Goal: Task Accomplishment & Management: Complete application form

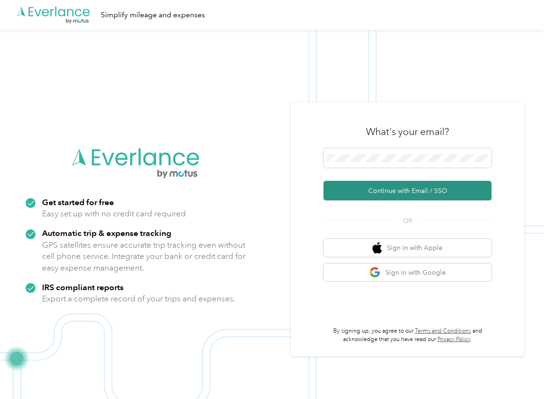
click at [354, 191] on button "Continue with Email / SSO" at bounding box center [408, 191] width 168 height 20
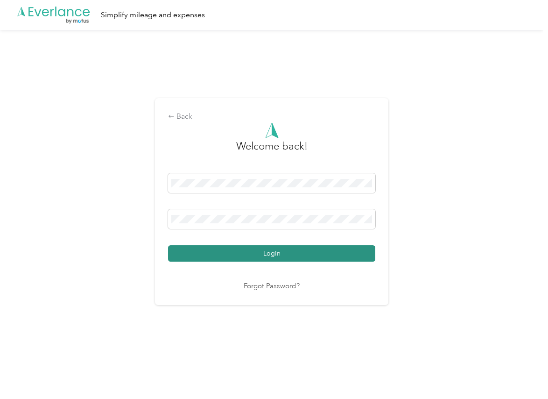
click at [204, 249] on button "Login" at bounding box center [271, 253] width 207 height 16
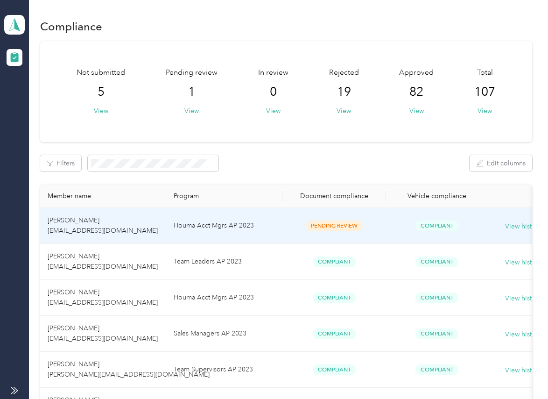
click at [203, 221] on td "Houma Acct Mgrs AP 2023" at bounding box center [224, 226] width 117 height 36
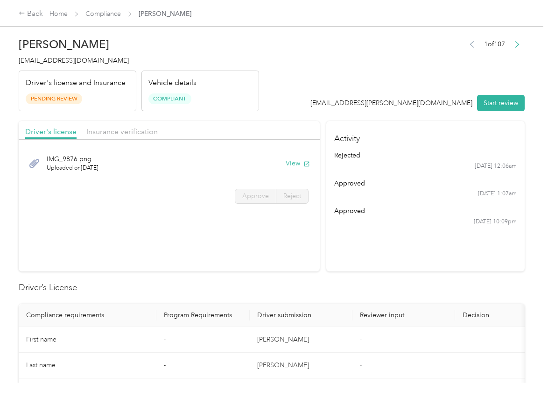
drag, startPoint x: 257, startPoint y: 263, endPoint x: 284, endPoint y: 210, distance: 59.3
click at [257, 263] on section "Driver's license Insurance verification IMG_9876.png Uploaded on [DATE] View Ap…" at bounding box center [169, 196] width 301 height 150
click at [291, 162] on button "View" at bounding box center [298, 163] width 24 height 10
drag, startPoint x: 270, startPoint y: 115, endPoint x: 262, endPoint y: 119, distance: 9.8
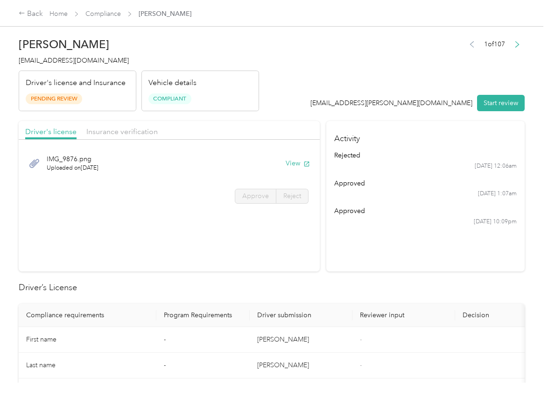
click at [124, 136] on div "Insurance verification" at bounding box center [121, 132] width 71 height 12
click at [129, 135] on span "Insurance verification" at bounding box center [121, 131] width 71 height 9
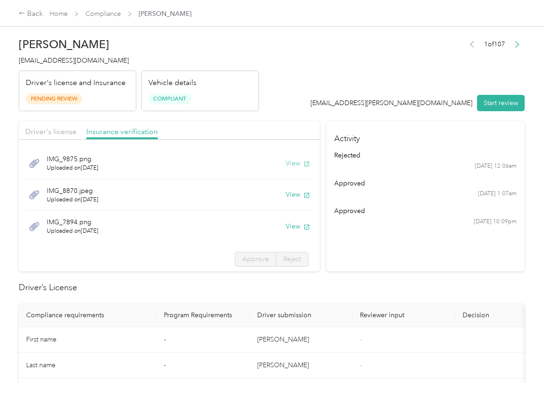
click at [286, 165] on button "View" at bounding box center [298, 163] width 24 height 10
click at [286, 192] on button "View" at bounding box center [298, 195] width 24 height 10
click at [286, 228] on button "View" at bounding box center [298, 226] width 24 height 10
click at [338, 97] on header "[PERSON_NAME] [EMAIL_ADDRESS][DOMAIN_NAME] Driver's license and Insurance Pendi…" at bounding box center [272, 72] width 506 height 78
click at [494, 101] on button "Start review" at bounding box center [501, 103] width 48 height 16
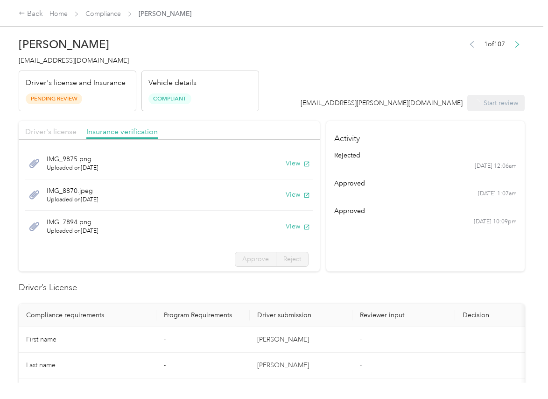
click at [59, 133] on span "Driver's license" at bounding box center [50, 131] width 51 height 9
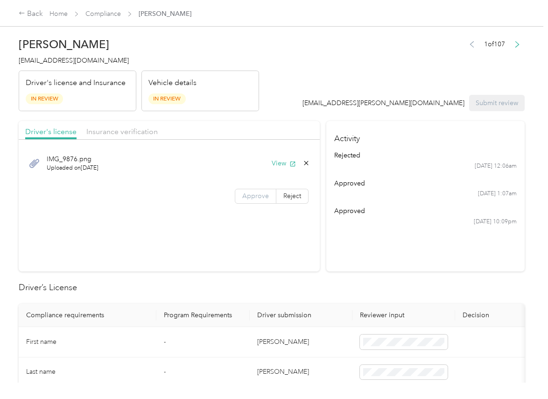
click at [249, 200] on label "Approve" at bounding box center [256, 196] width 42 height 15
click at [119, 130] on span "Insurance verification" at bounding box center [121, 131] width 71 height 9
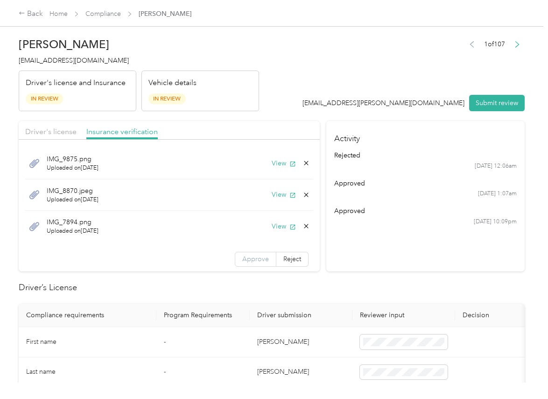
click at [248, 257] on span "Approve" at bounding box center [255, 259] width 27 height 8
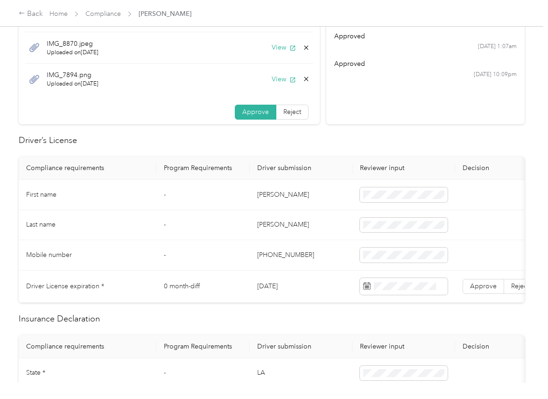
scroll to position [175, 0]
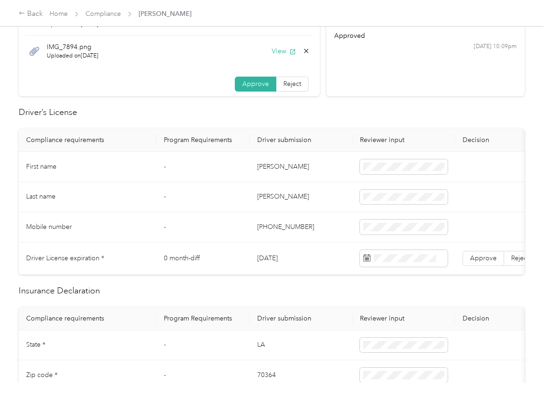
click at [274, 255] on td "[DATE]" at bounding box center [301, 258] width 103 height 32
copy td "[DATE]"
drag, startPoint x: 315, startPoint y: 153, endPoint x: 504, endPoint y: 250, distance: 211.9
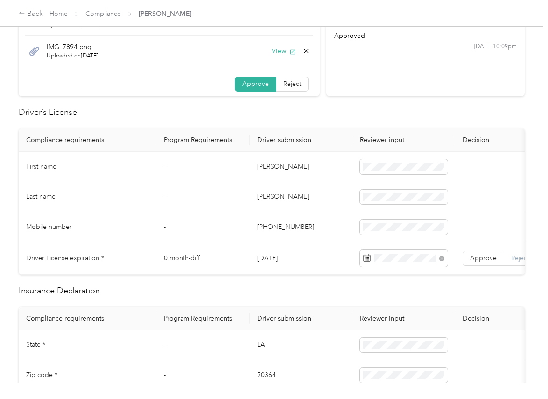
click at [318, 156] on td "[PERSON_NAME]" at bounding box center [301, 167] width 103 height 30
click at [489, 256] on span "Approve" at bounding box center [483, 258] width 27 height 8
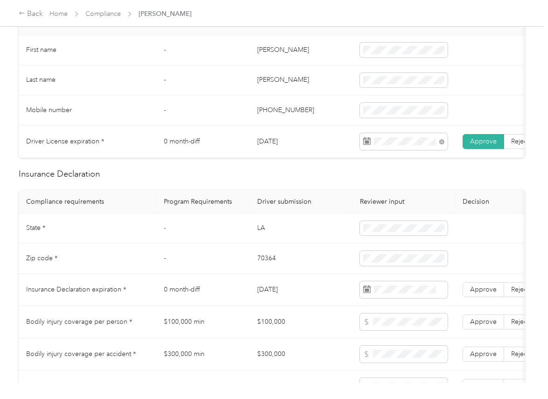
click at [258, 240] on td "LA" at bounding box center [301, 228] width 103 height 30
copy td "LA"
click at [387, 231] on span at bounding box center [404, 228] width 88 height 15
click at [271, 263] on td "70364" at bounding box center [301, 258] width 103 height 30
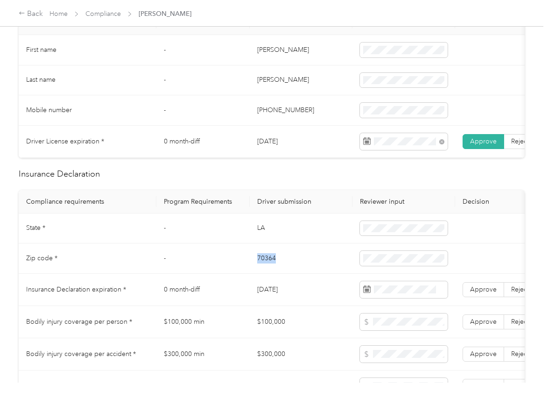
click at [271, 263] on td "70364" at bounding box center [301, 258] width 103 height 30
copy td "70364"
drag, startPoint x: 206, startPoint y: 260, endPoint x: 12, endPoint y: 242, distance: 195.1
click at [210, 248] on tbody "State * - [US_STATE] Zip code * - 70364 Insurance Declaration expiration * 0 mo…" at bounding box center [348, 333] width 659 height 241
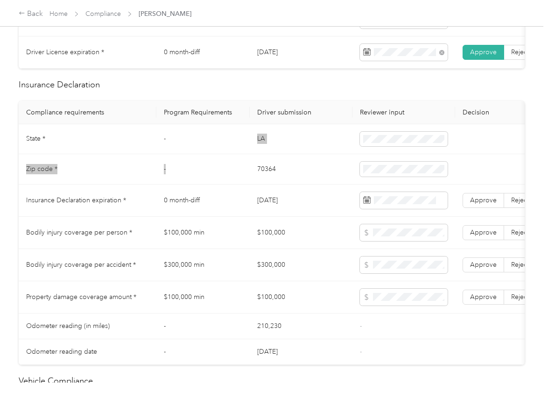
scroll to position [409, 0]
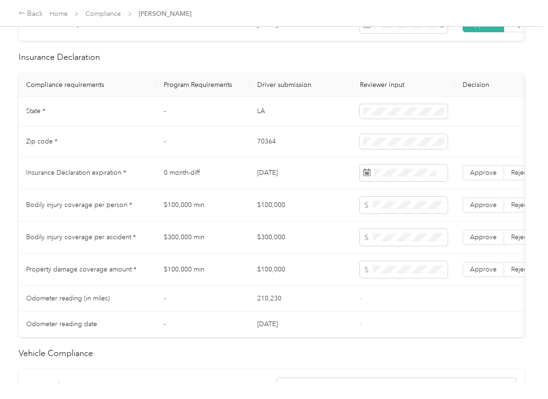
click at [279, 181] on td "[DATE]" at bounding box center [301, 173] width 103 height 32
copy td "[DATE]"
click at [404, 181] on span at bounding box center [404, 172] width 88 height 17
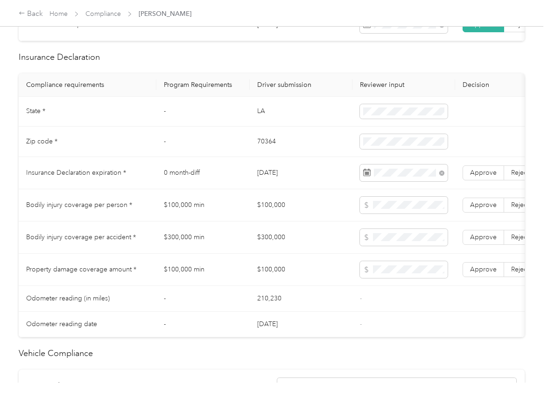
click at [479, 177] on span "Approve" at bounding box center [483, 173] width 27 height 8
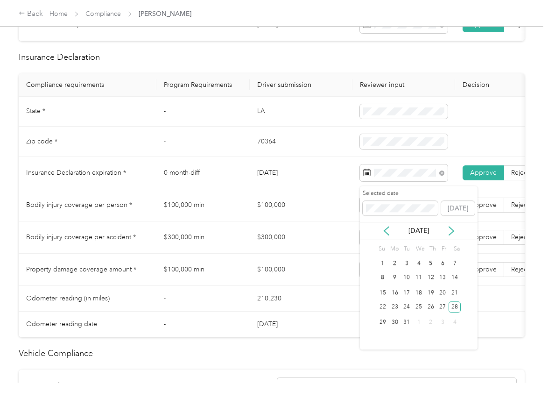
click at [244, 200] on td "$100,000 min" at bounding box center [202, 205] width 93 height 32
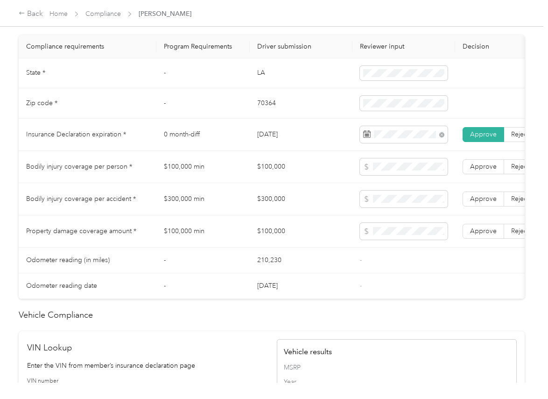
scroll to position [467, 0]
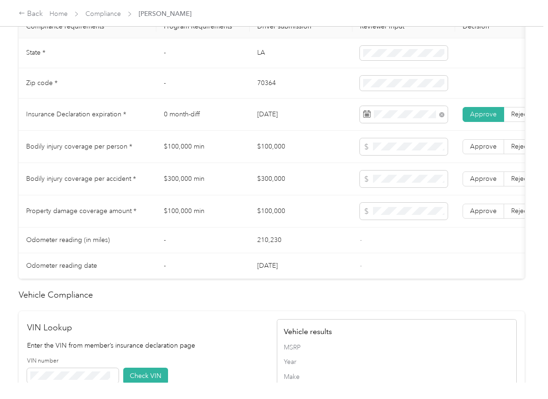
click at [206, 193] on td "$300,000 min" at bounding box center [202, 179] width 93 height 32
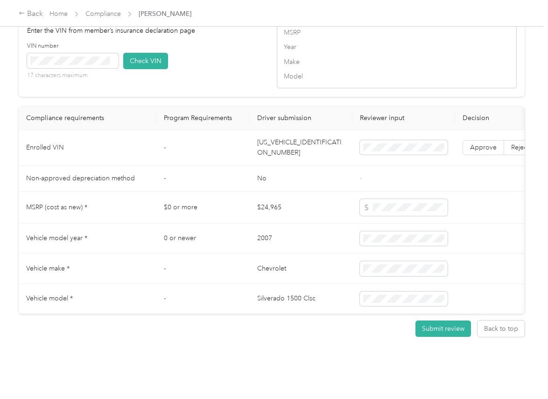
scroll to position [812, 0]
click at [291, 136] on td "[US_VEHICLE_IDENTIFICATION_NUMBER]" at bounding box center [301, 148] width 103 height 36
copy td "[US_VEHICLE_IDENTIFICATION_NUMBER]"
drag, startPoint x: 213, startPoint y: 58, endPoint x: 207, endPoint y: 58, distance: 5.6
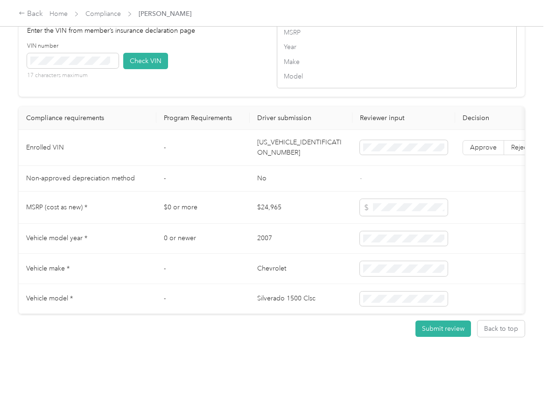
click at [213, 58] on div "VIN number 17 characters maximum Check VIN" at bounding box center [147, 64] width 240 height 44
click at [164, 56] on button "Check VIN" at bounding box center [145, 61] width 45 height 16
click at [483, 143] on span "Approve" at bounding box center [483, 147] width 27 height 8
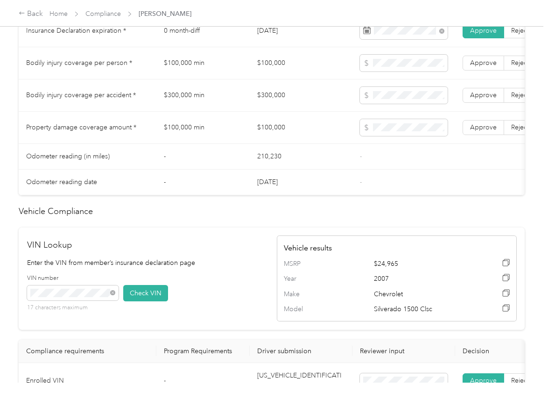
scroll to position [521, 0]
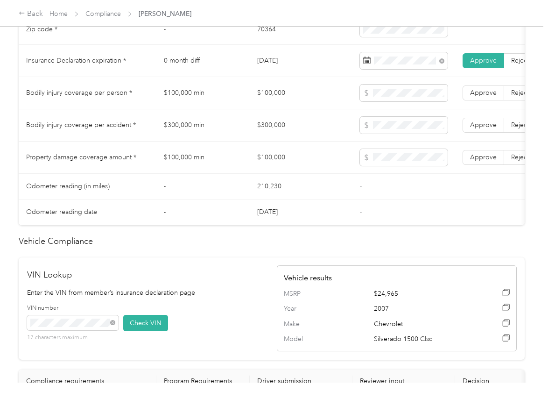
click at [282, 103] on td "$100,000" at bounding box center [301, 93] width 103 height 32
copy td "$100,000"
click at [379, 166] on span at bounding box center [404, 157] width 88 height 17
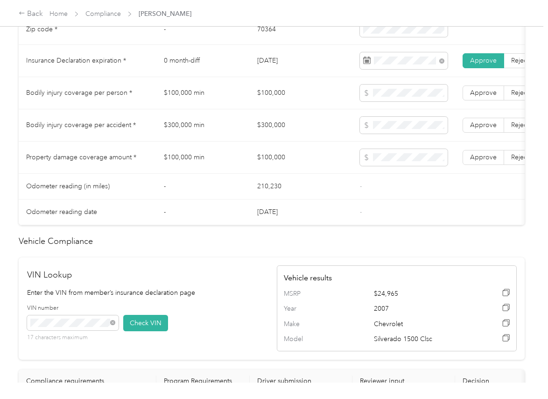
click at [277, 135] on td "$300,000" at bounding box center [301, 125] width 103 height 32
copy td "$300,000"
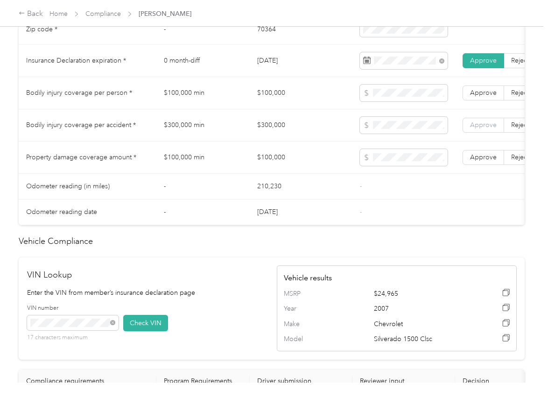
click at [476, 129] on span "Approve" at bounding box center [483, 125] width 27 height 8
click at [482, 109] on td "Approve Reject" at bounding box center [504, 93] width 98 height 32
click at [490, 161] on span "Approve" at bounding box center [483, 157] width 27 height 8
click at [486, 97] on span "Approve" at bounding box center [483, 93] width 27 height 8
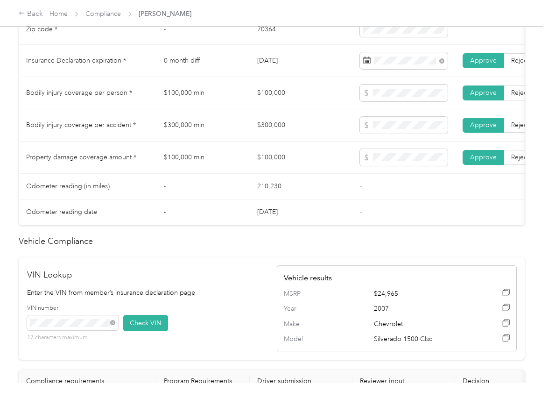
click at [198, 174] on td "$100,000 min" at bounding box center [202, 158] width 93 height 32
click at [267, 172] on td "$100,000" at bounding box center [301, 158] width 103 height 32
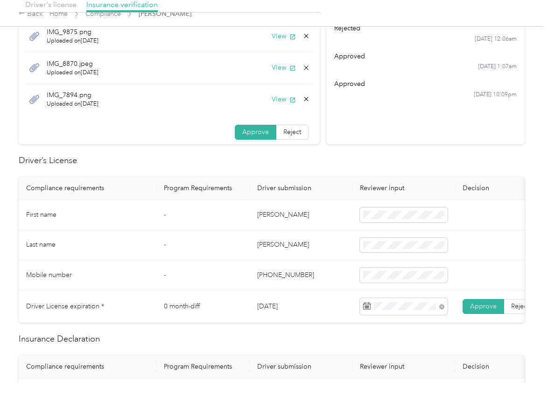
scroll to position [0, 0]
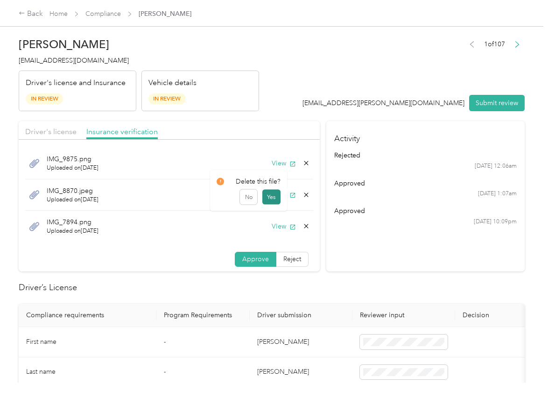
drag, startPoint x: 294, startPoint y: 196, endPoint x: 277, endPoint y: 196, distance: 17.3
click at [303, 196] on icon at bounding box center [306, 194] width 7 height 7
click at [264, 197] on button "Yes" at bounding box center [272, 201] width 18 height 15
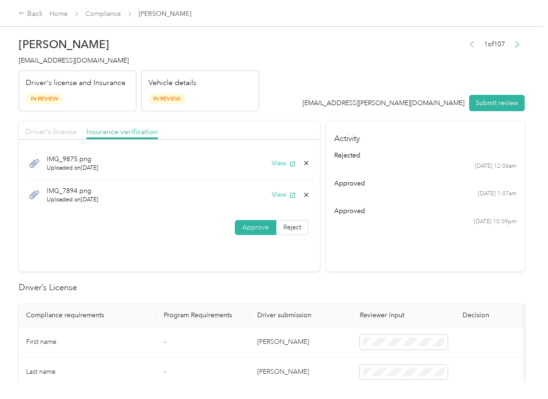
click at [55, 127] on span "Driver's license" at bounding box center [50, 131] width 51 height 9
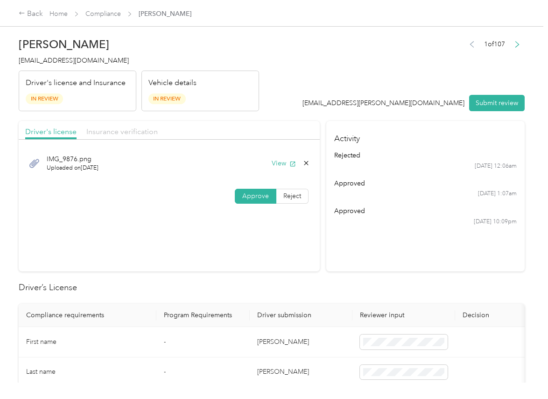
click at [137, 132] on span "Insurance verification" at bounding box center [121, 131] width 71 height 9
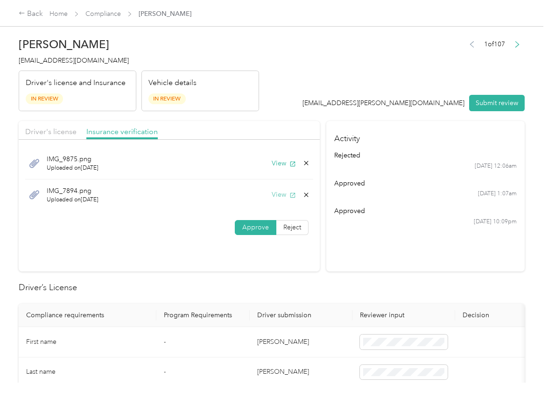
click at [276, 195] on button "View" at bounding box center [284, 195] width 24 height 10
click at [273, 166] on button "View" at bounding box center [284, 163] width 24 height 10
click at [486, 100] on button "Submit review" at bounding box center [497, 103] width 56 height 16
click at [76, 62] on span "[EMAIL_ADDRESS][DOMAIN_NAME]" at bounding box center [74, 61] width 110 height 8
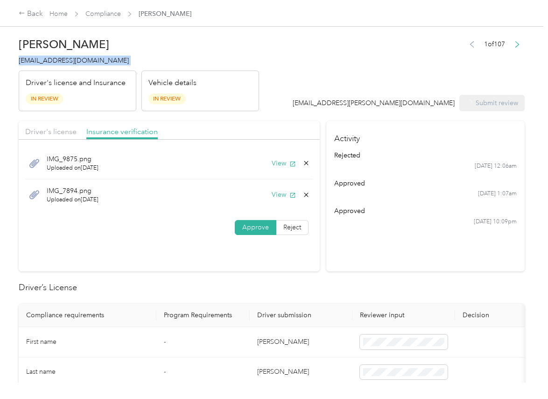
click at [76, 62] on span "[EMAIL_ADDRESS][DOMAIN_NAME]" at bounding box center [74, 61] width 110 height 8
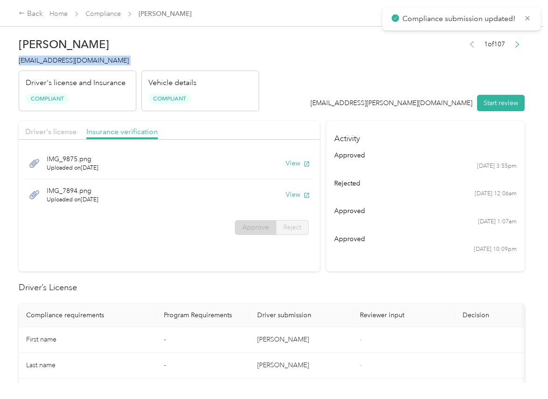
copy span "[EMAIL_ADDRESS][DOMAIN_NAME]"
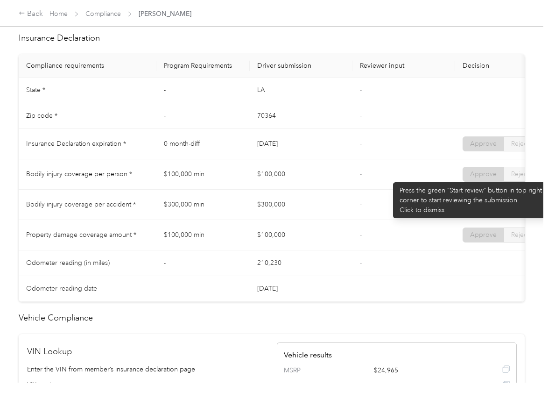
scroll to position [409, 0]
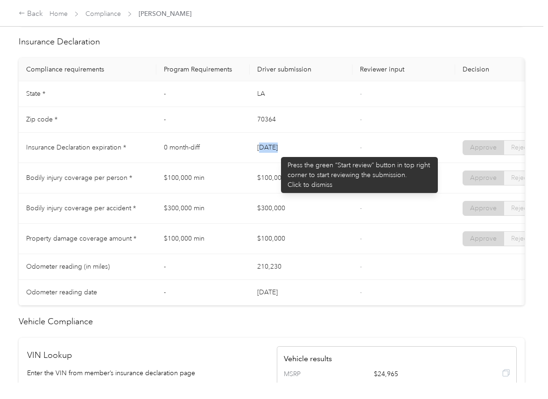
drag, startPoint x: 261, startPoint y: 153, endPoint x: 277, endPoint y: 152, distance: 15.4
click at [277, 152] on td "[DATE]" at bounding box center [301, 148] width 103 height 30
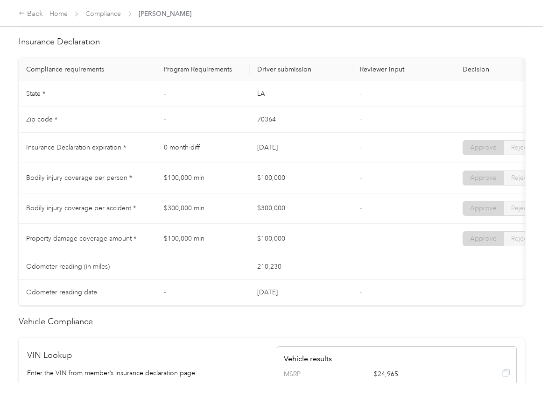
click at [324, 156] on td "[DATE]" at bounding box center [301, 148] width 103 height 30
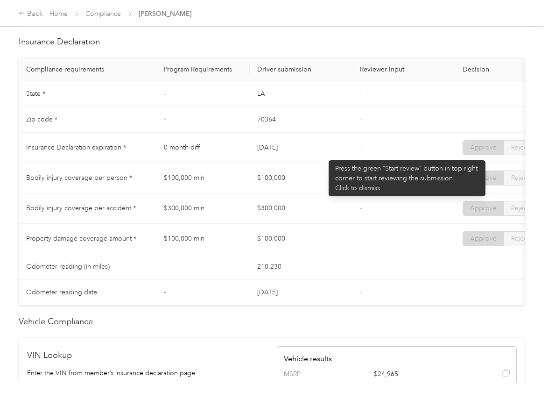
click at [324, 156] on td "[DATE]" at bounding box center [301, 148] width 103 height 30
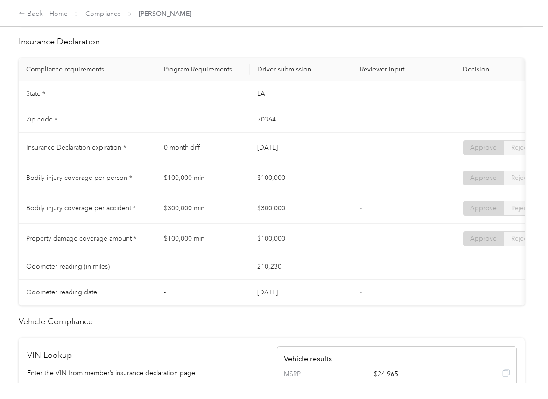
click at [320, 163] on td "[DATE]" at bounding box center [301, 148] width 103 height 30
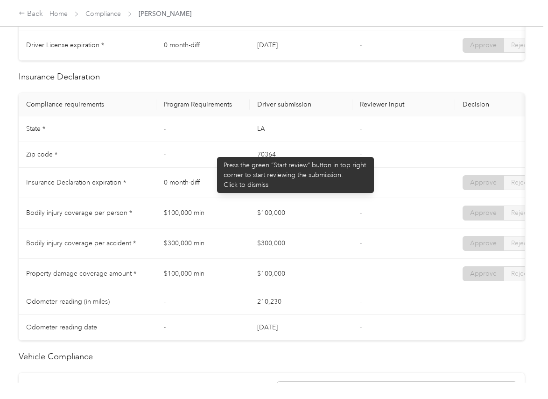
scroll to position [0, 0]
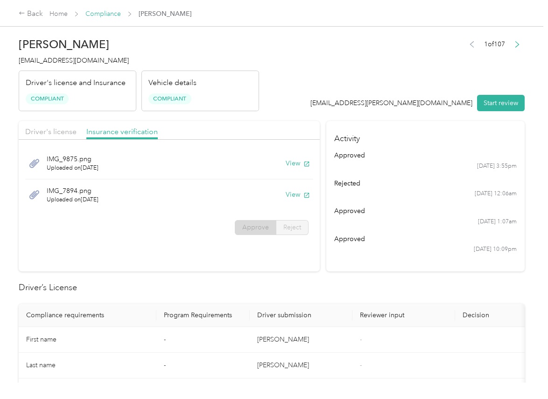
click at [100, 11] on link "Compliance" at bounding box center [103, 14] width 36 height 8
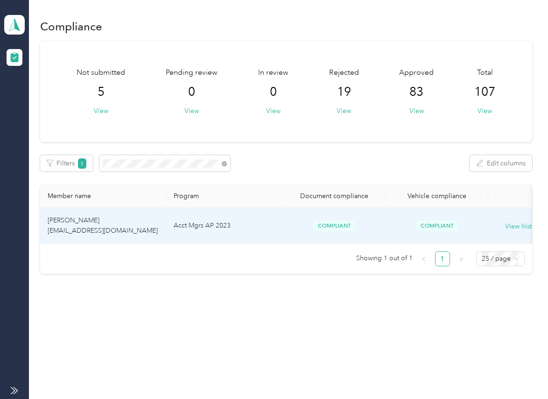
click at [199, 221] on td "Acct Mgrs AP 2023" at bounding box center [224, 226] width 117 height 36
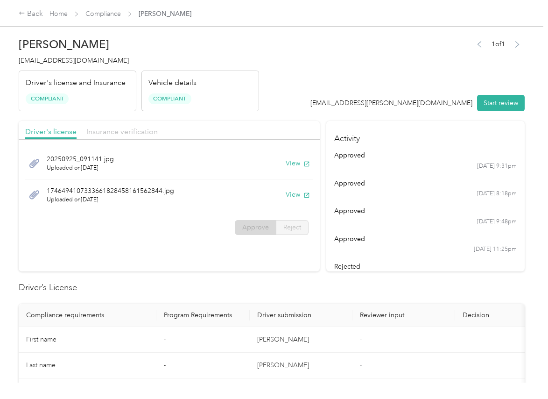
click at [121, 132] on span "Insurance verification" at bounding box center [121, 131] width 71 height 9
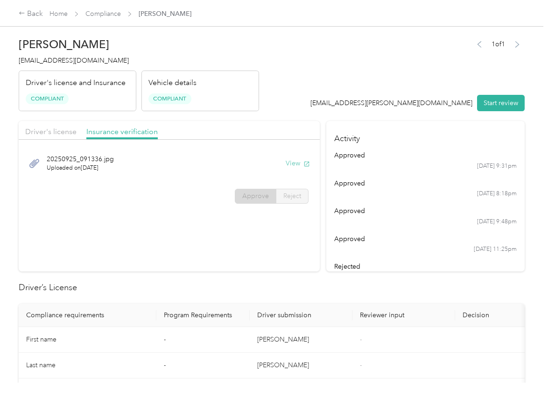
click at [296, 164] on button "View" at bounding box center [298, 163] width 24 height 10
click at [245, 124] on div "Driver's license Insurance verification" at bounding box center [169, 130] width 301 height 19
click at [61, 135] on span "Driver's license" at bounding box center [50, 131] width 51 height 9
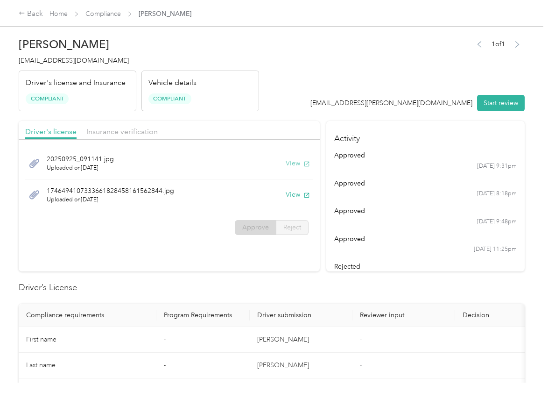
click at [286, 161] on button "View" at bounding box center [298, 163] width 24 height 10
click at [292, 195] on button "View" at bounding box center [298, 195] width 24 height 10
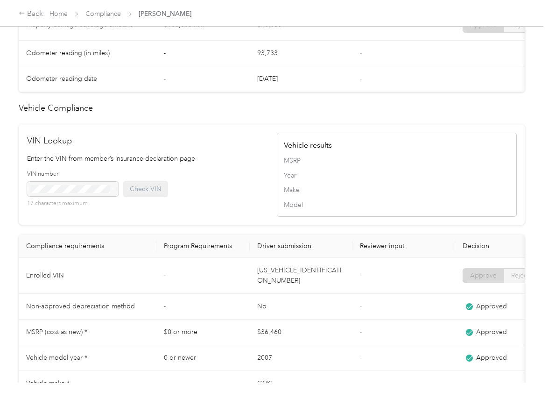
scroll to position [642, 0]
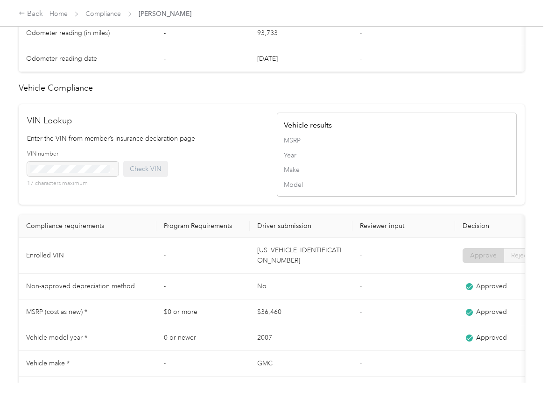
click at [266, 226] on div "Driver’s License Compliance requirements Program Requirements Driver submission…" at bounding box center [272, 20] width 506 height 763
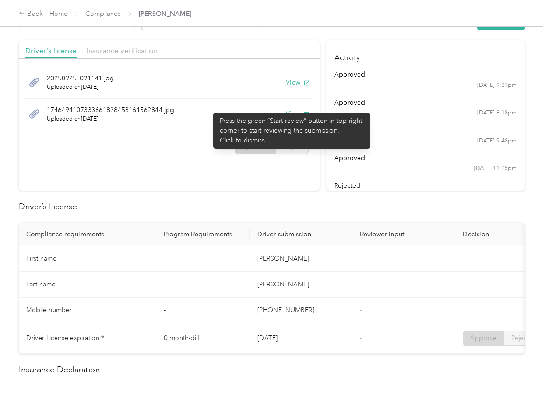
scroll to position [0, 0]
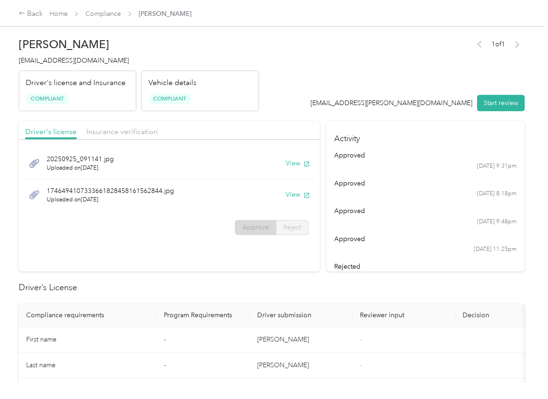
click at [80, 57] on span "[EMAIL_ADDRESS][DOMAIN_NAME]" at bounding box center [74, 61] width 110 height 8
copy span "[EMAIL_ADDRESS][DOMAIN_NAME]"
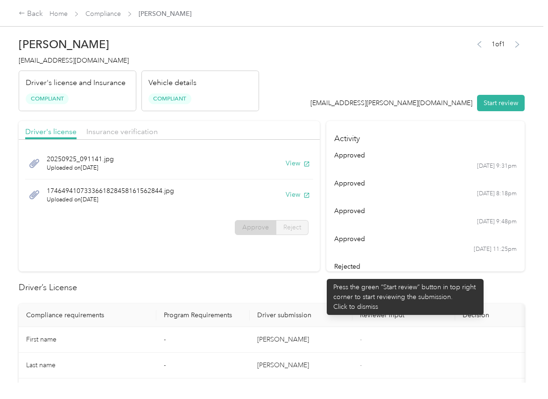
click at [316, 264] on section "Driver's license Insurance verification [DRIVERS_LICENSE_NUMBER]_[DRIVERS_LICEN…" at bounding box center [169, 196] width 301 height 150
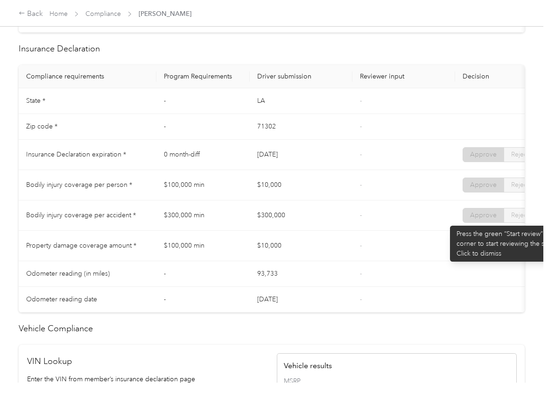
scroll to position [409, 0]
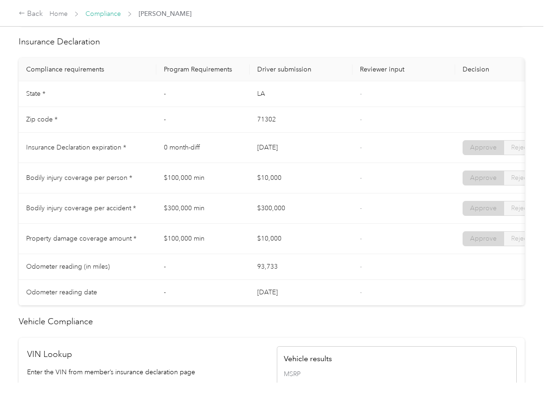
click at [100, 12] on link "Compliance" at bounding box center [103, 14] width 36 height 8
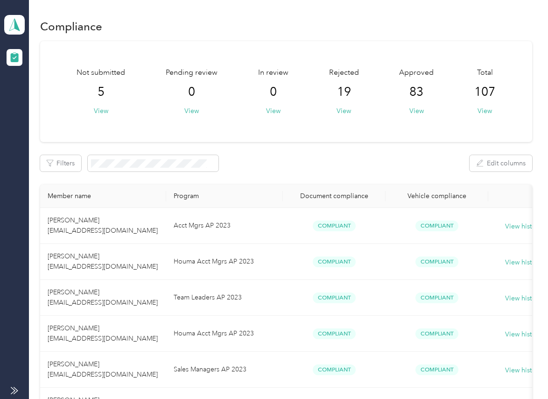
drag, startPoint x: 331, startPoint y: 169, endPoint x: 227, endPoint y: 169, distance: 104.2
click at [331, 169] on div "Filters Edit columns" at bounding box center [286, 163] width 492 height 16
click at [174, 167] on span at bounding box center [153, 163] width 131 height 16
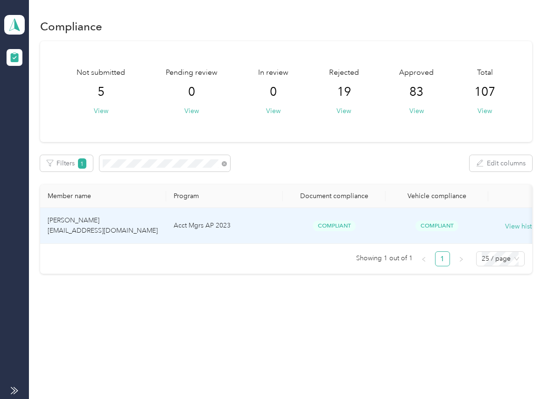
click at [111, 223] on td "[PERSON_NAME] [EMAIL_ADDRESS][DOMAIN_NAME]" at bounding box center [103, 226] width 126 height 36
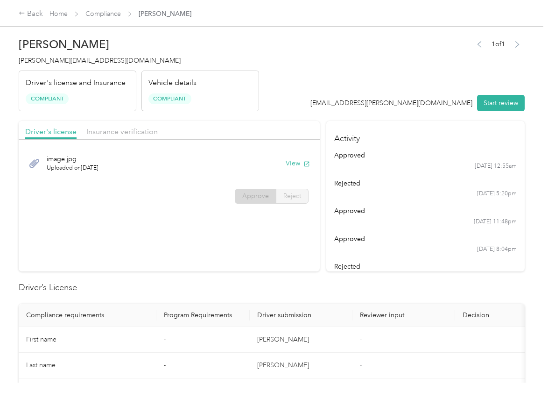
drag, startPoint x: 390, startPoint y: 144, endPoint x: 370, endPoint y: 246, distance: 103.7
click at [390, 144] on h4 "Activity" at bounding box center [426, 135] width 199 height 29
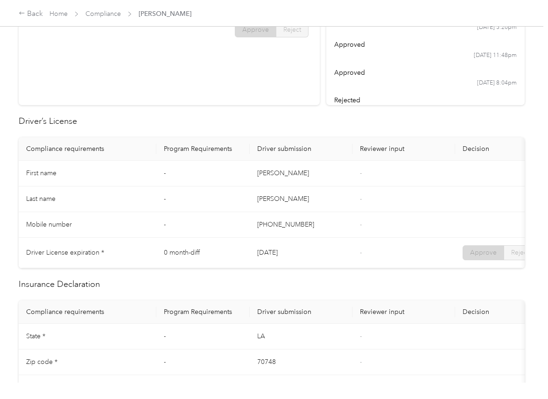
scroll to position [350, 0]
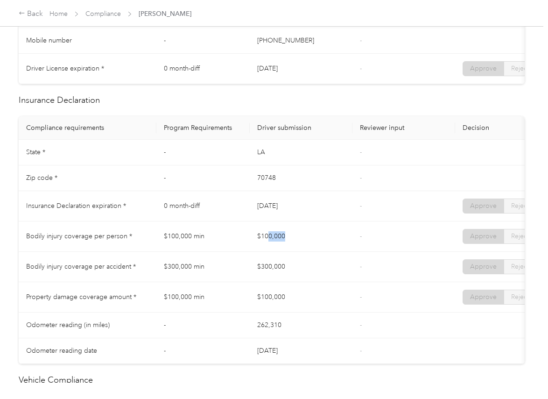
drag, startPoint x: 301, startPoint y: 248, endPoint x: 280, endPoint y: 262, distance: 25.1
click at [326, 248] on td "$100,000" at bounding box center [301, 236] width 103 height 30
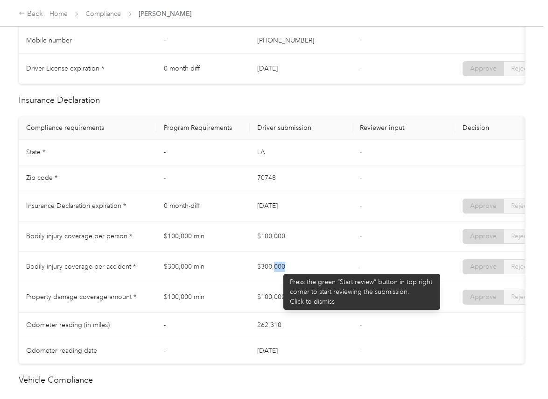
drag, startPoint x: 279, startPoint y: 269, endPoint x: 321, endPoint y: 281, distance: 44.2
click at [319, 280] on td "$300,000" at bounding box center [301, 267] width 103 height 30
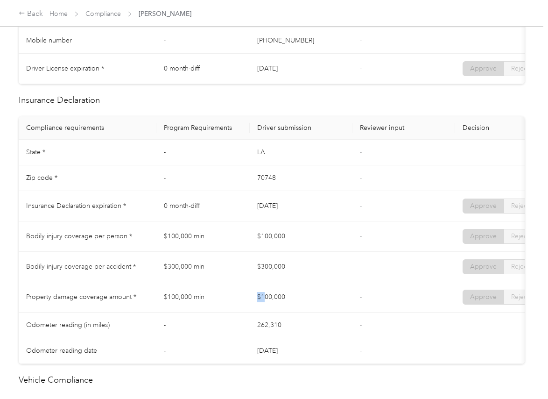
drag, startPoint x: 265, startPoint y: 305, endPoint x: 363, endPoint y: 311, distance: 98.3
click at [329, 311] on td "$100,000" at bounding box center [301, 297] width 103 height 30
click at [363, 311] on td "-" at bounding box center [404, 297] width 103 height 30
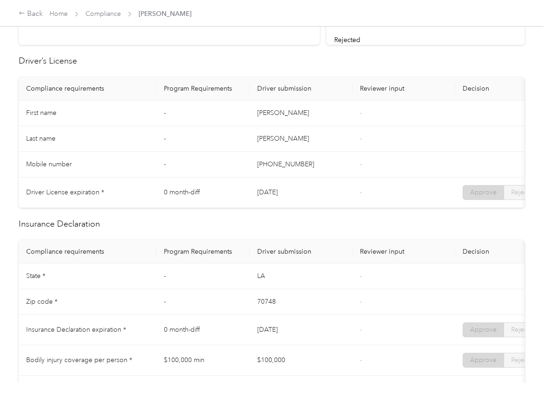
scroll to position [0, 0]
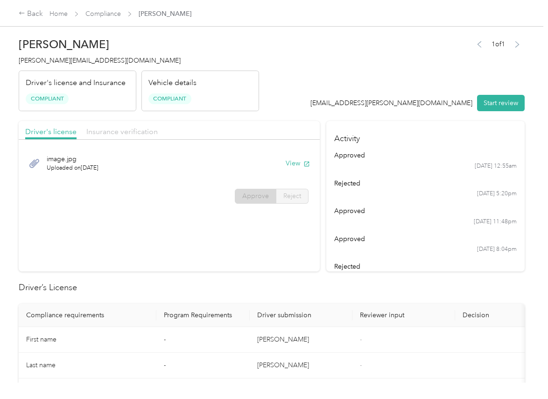
click at [128, 132] on span "Insurance verification" at bounding box center [121, 131] width 71 height 9
click at [300, 167] on button "View" at bounding box center [298, 163] width 24 height 10
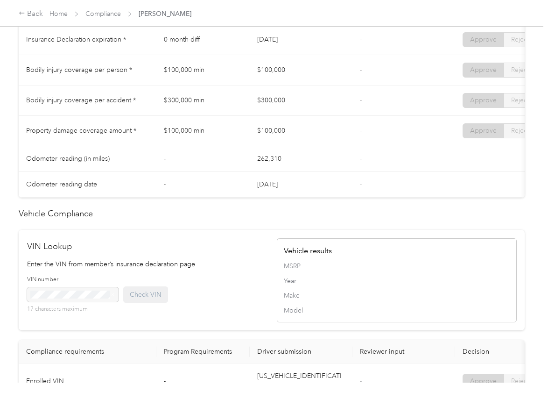
scroll to position [759, 0]
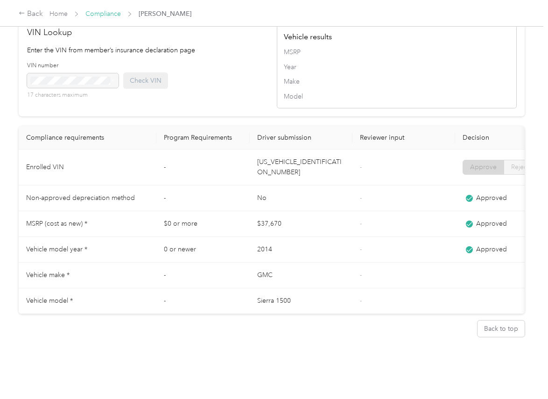
click at [99, 10] on link "Compliance" at bounding box center [103, 14] width 36 height 8
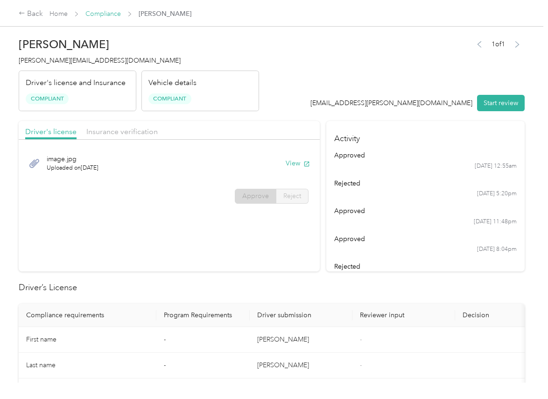
click at [101, 12] on link "Compliance" at bounding box center [103, 14] width 36 height 8
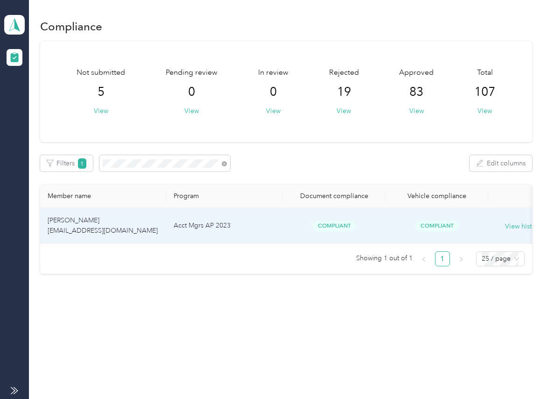
click at [102, 220] on span "[PERSON_NAME] [EMAIL_ADDRESS][DOMAIN_NAME]" at bounding box center [103, 225] width 110 height 18
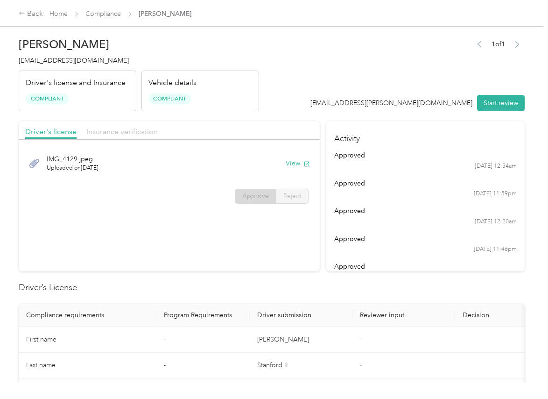
click at [141, 133] on span "Insurance verification" at bounding box center [121, 131] width 71 height 9
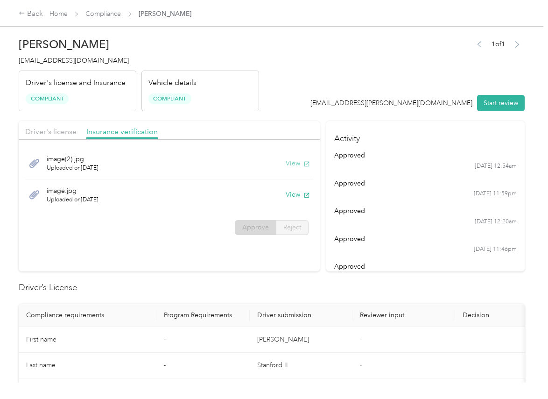
click at [295, 163] on button "View" at bounding box center [298, 163] width 24 height 10
click at [291, 193] on button "View" at bounding box center [298, 195] width 24 height 10
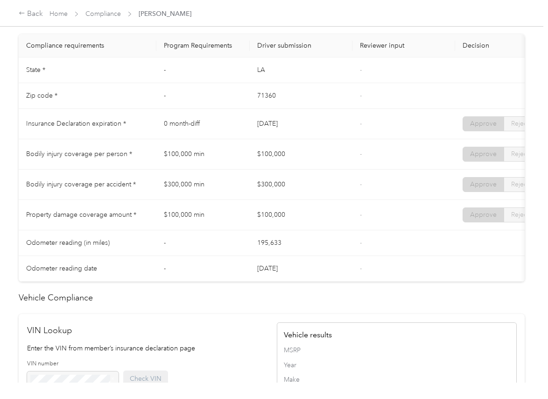
scroll to position [410, 0]
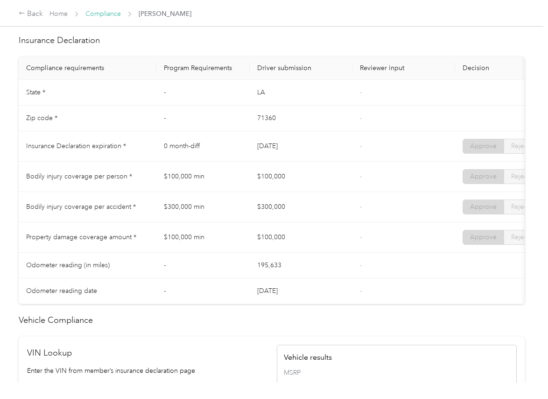
click at [106, 13] on link "Compliance" at bounding box center [103, 14] width 36 height 8
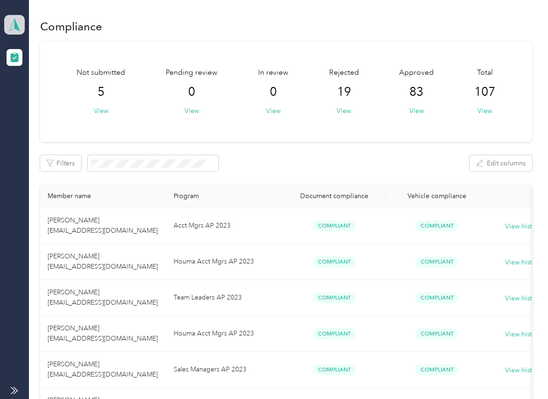
drag, startPoint x: 18, startPoint y: 24, endPoint x: 20, endPoint y: 31, distance: 7.3
click at [18, 24] on icon at bounding box center [14, 24] width 14 height 13
click at [38, 103] on div "Log out" at bounding box center [129, 96] width 236 height 16
